Goal: Information Seeking & Learning: Learn about a topic

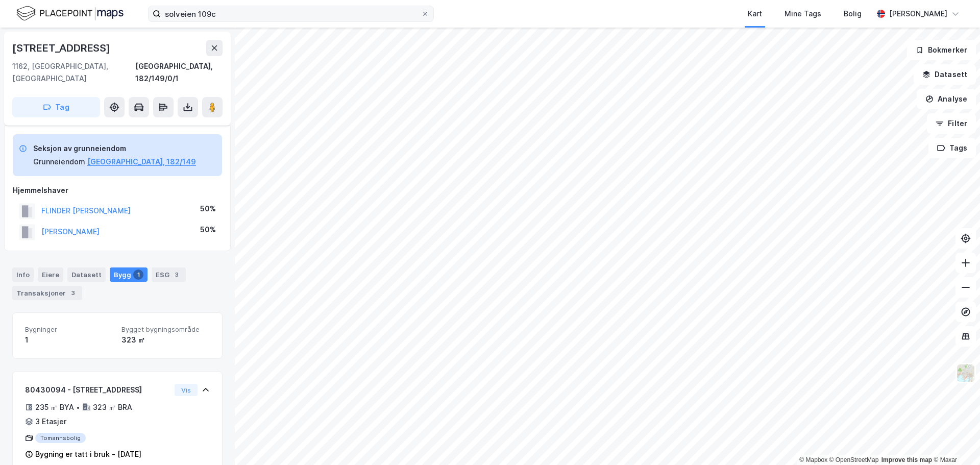
scroll to position [71, 0]
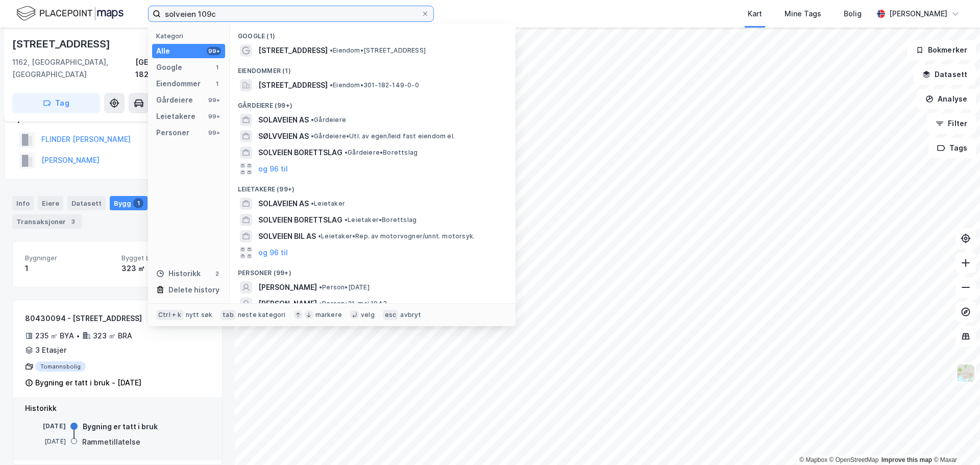
click at [230, 10] on input "solveien 109c" at bounding box center [291, 13] width 260 height 15
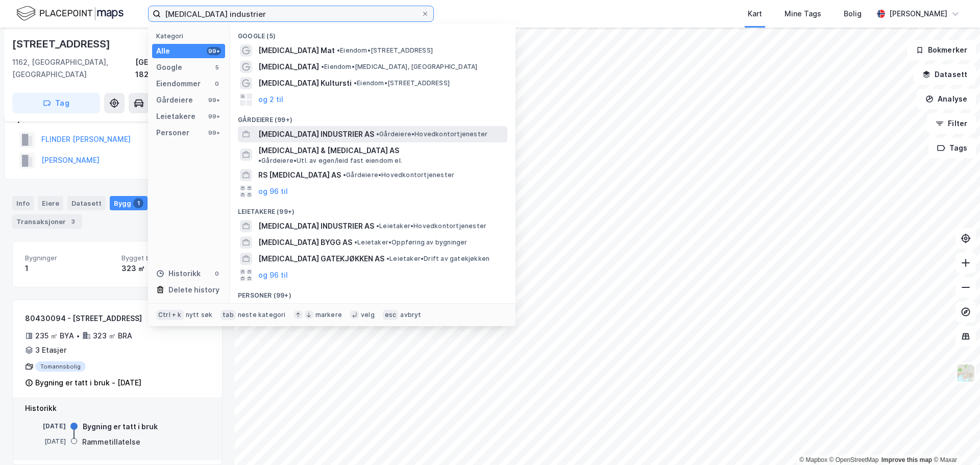
type input "[MEDICAL_DATA] industrier"
click at [335, 131] on span "[MEDICAL_DATA] INDUSTRIER AS" at bounding box center [316, 134] width 116 height 12
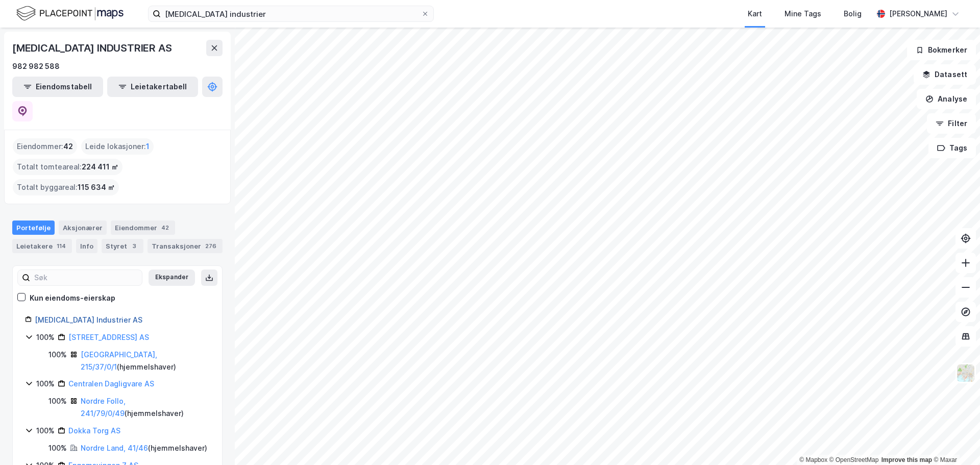
click at [86, 315] on link "[MEDICAL_DATA] Industrier AS" at bounding box center [89, 319] width 108 height 9
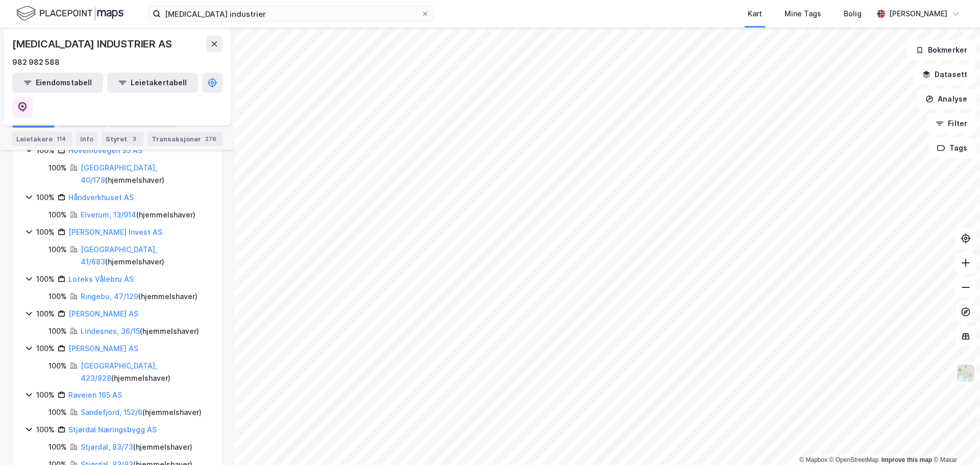
scroll to position [561, 0]
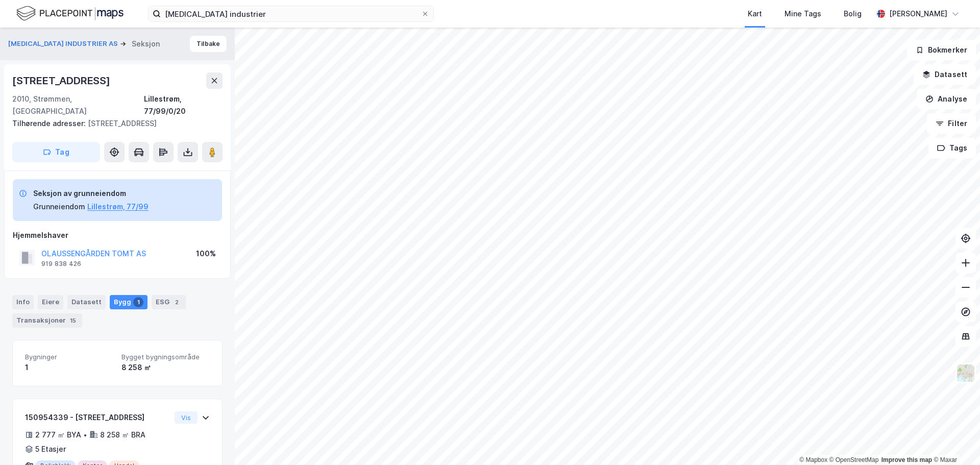
scroll to position [36, 0]
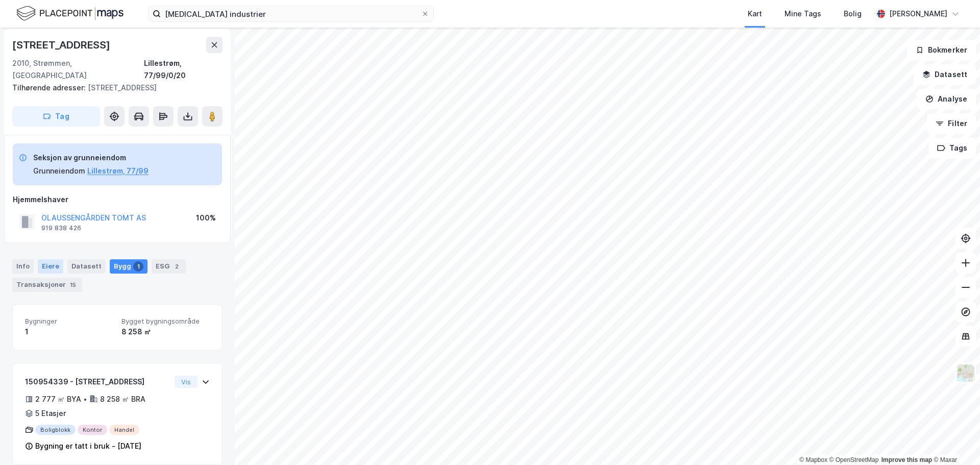
click at [47, 259] on div "Eiere" at bounding box center [51, 266] width 26 height 14
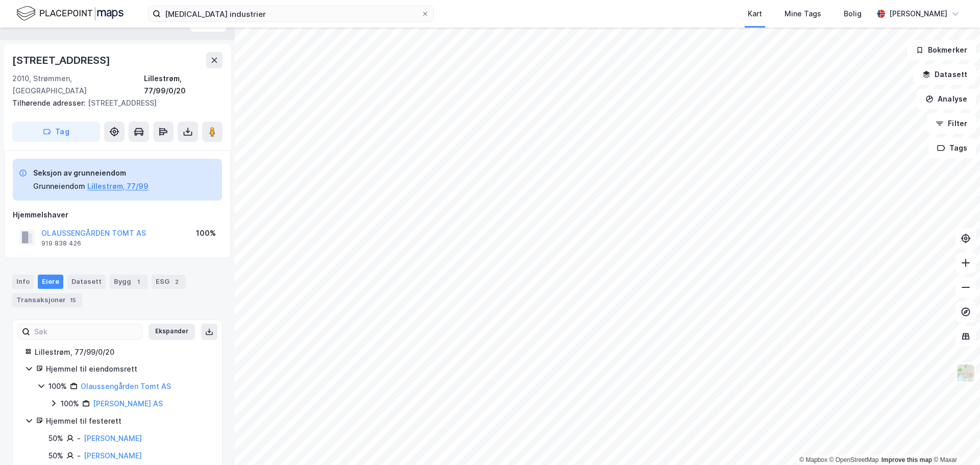
scroll to position [30, 0]
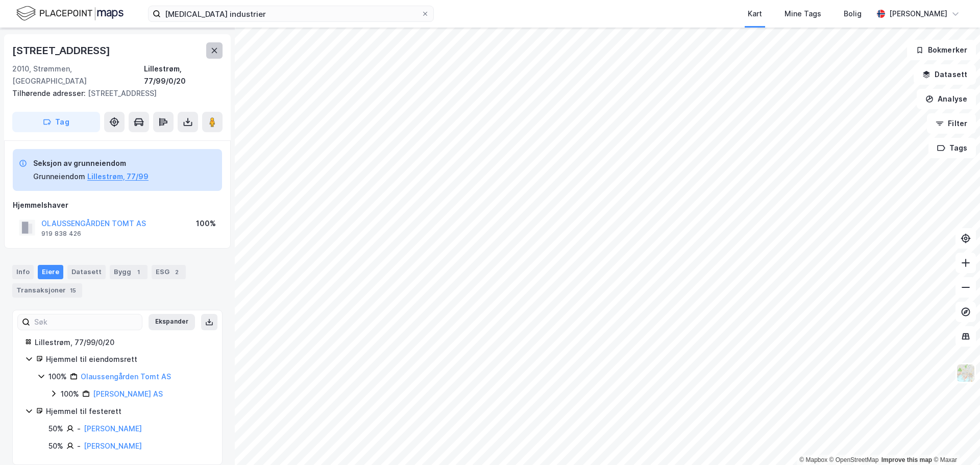
click at [211, 50] on icon at bounding box center [214, 50] width 8 height 8
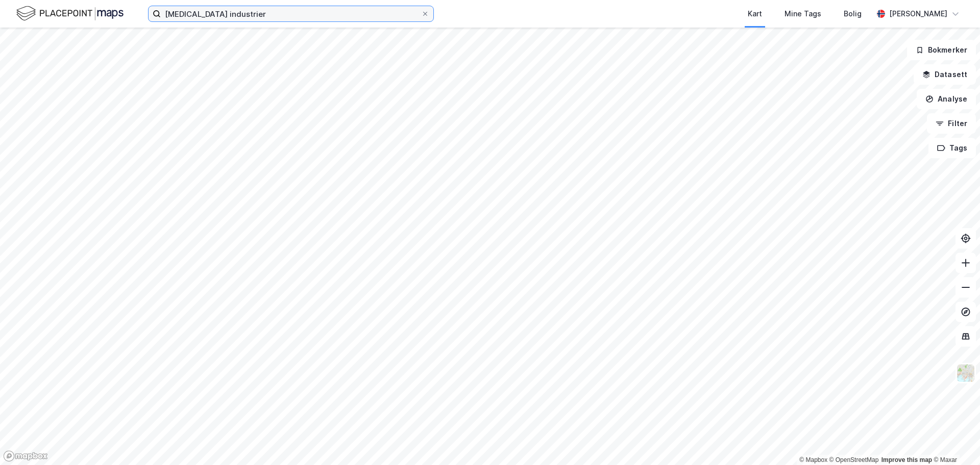
click at [228, 15] on input "[MEDICAL_DATA] industrier" at bounding box center [291, 13] width 260 height 15
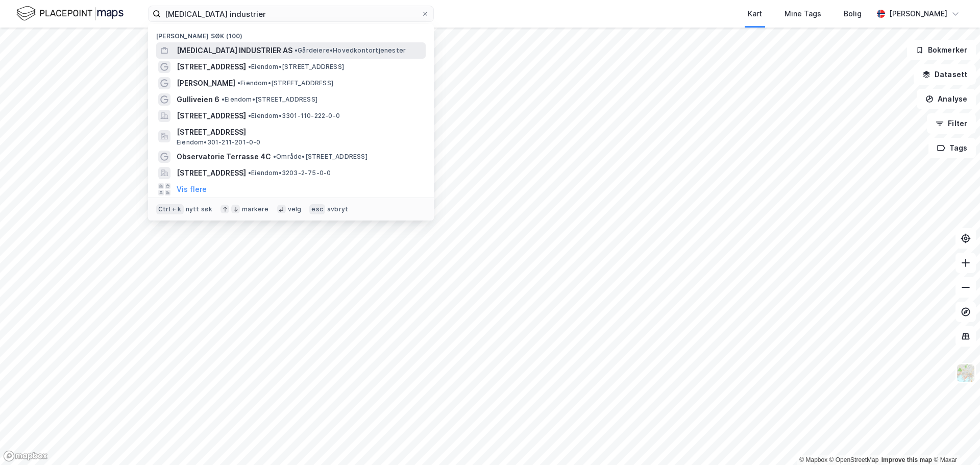
click at [251, 50] on span "[MEDICAL_DATA] INDUSTRIER AS" at bounding box center [235, 50] width 116 height 12
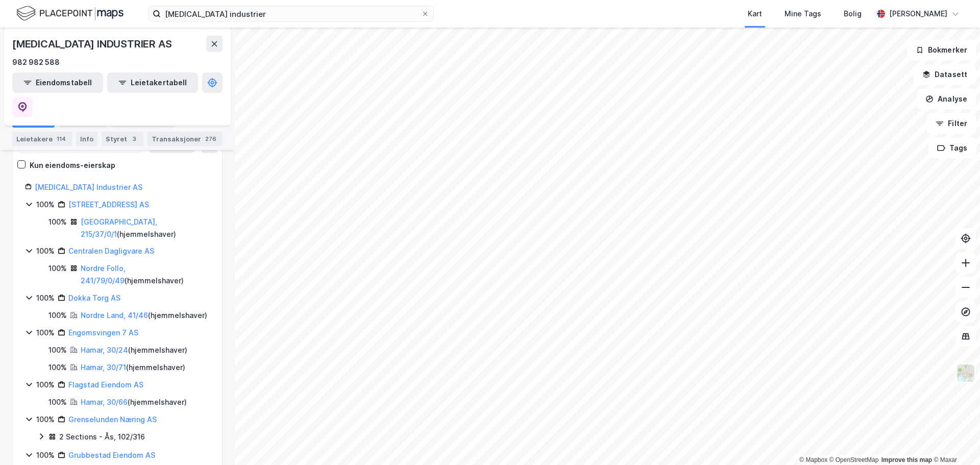
scroll to position [82, 0]
